Goal: Task Accomplishment & Management: Use online tool/utility

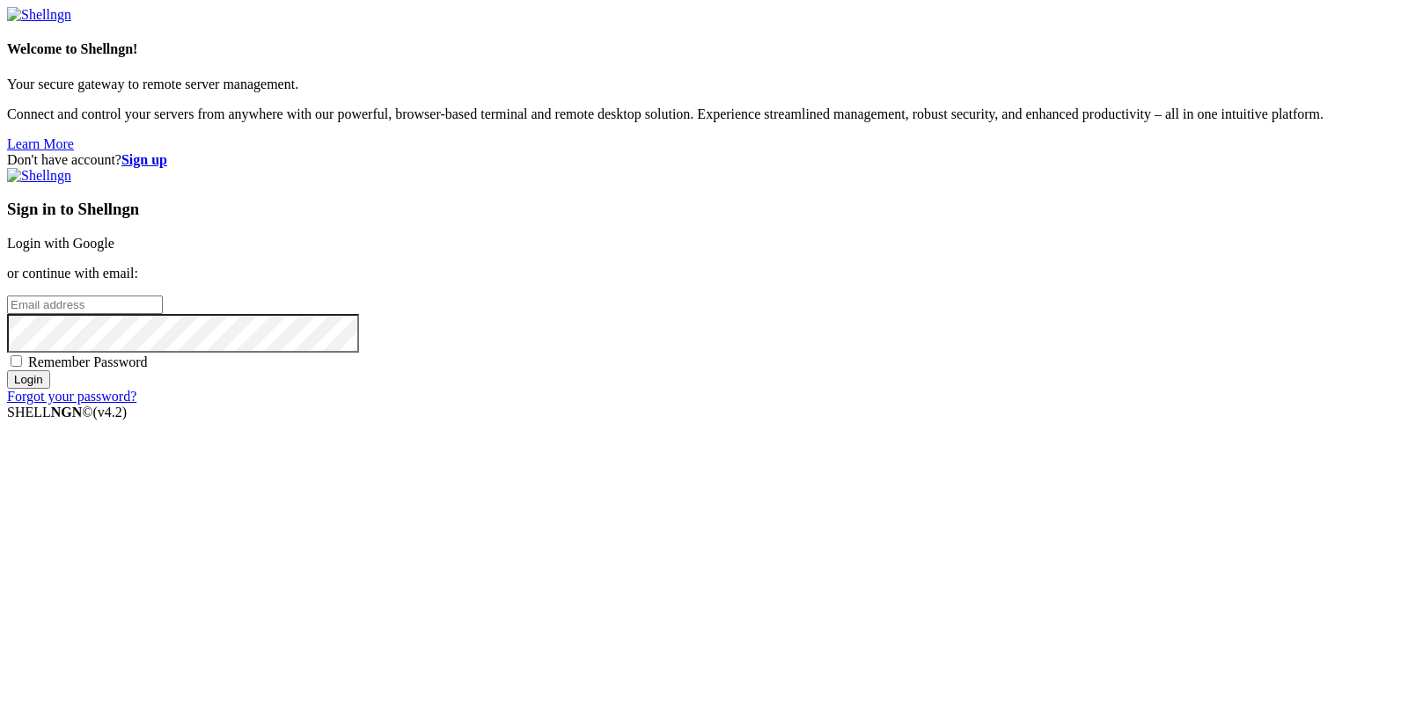
click at [114, 251] on link "Login with Google" at bounding box center [60, 243] width 107 height 15
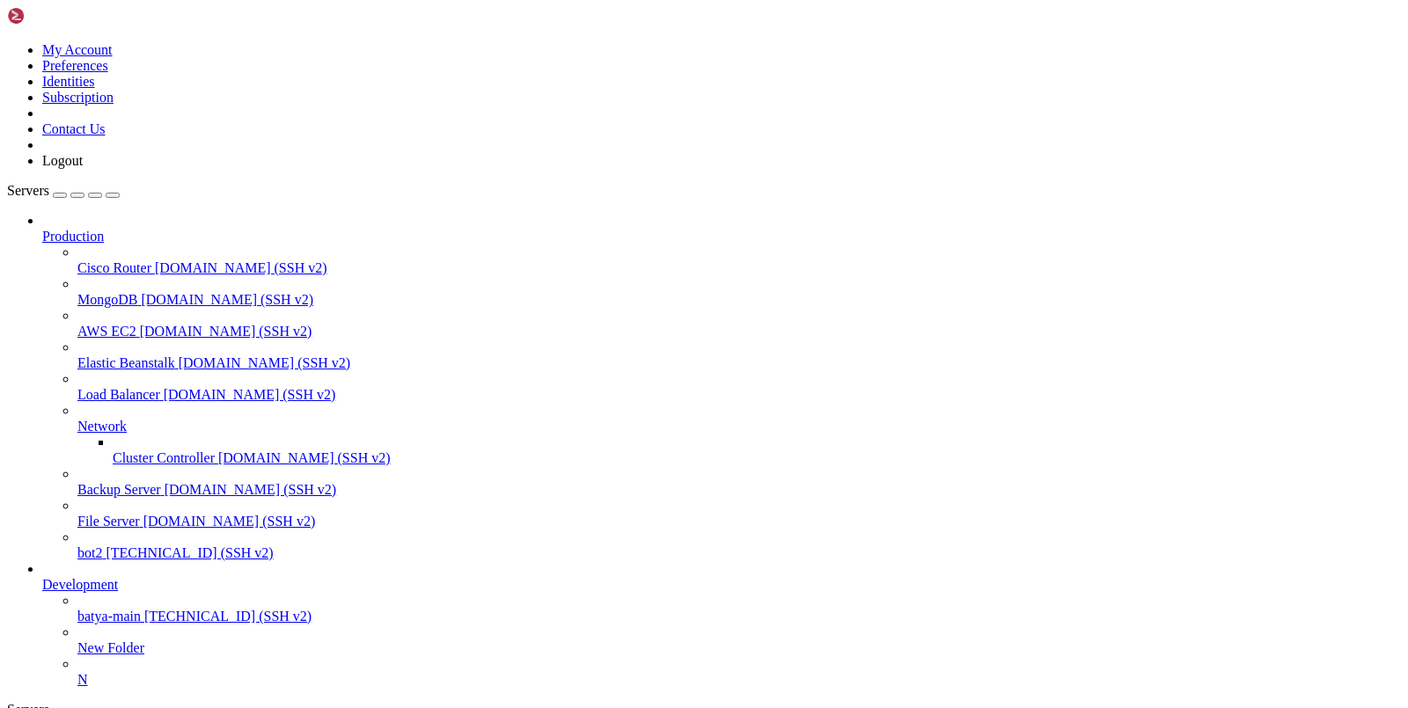
scroll to position [94, 0]
click at [144, 609] on span "[TECHNICAL_ID] (SSH v2)" at bounding box center [227, 616] width 167 height 15
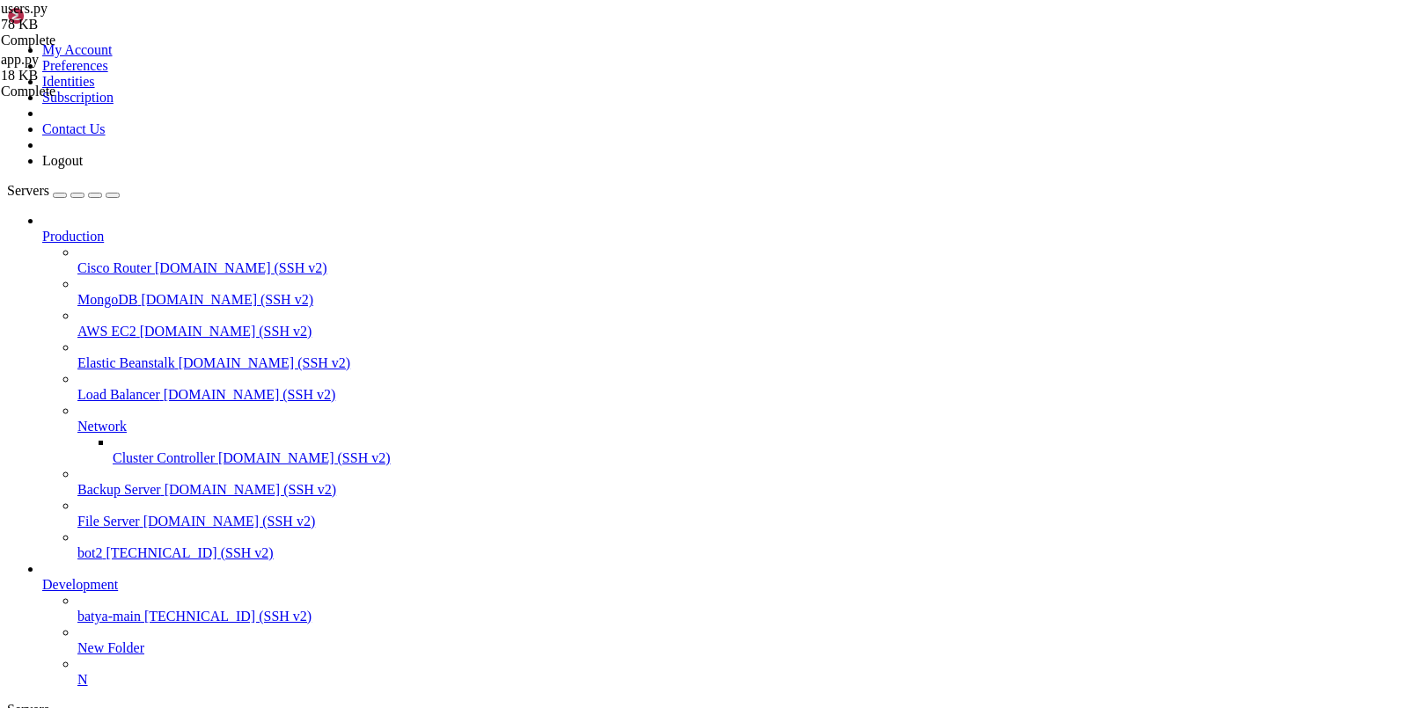
type input "/var/service/vpn-no-yk/api"
